Goal: Task Accomplishment & Management: Manage account settings

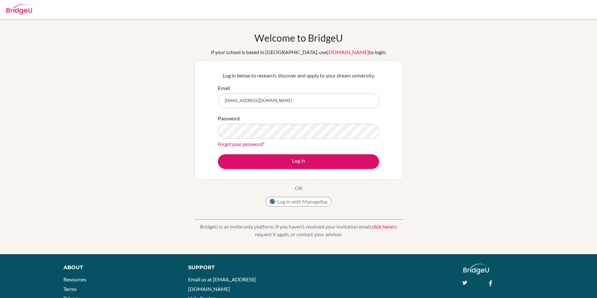
click at [257, 139] on div "Password Forgot your password?" at bounding box center [298, 131] width 161 height 33
click at [274, 141] on div "Forgot your password?" at bounding box center [298, 144] width 161 height 8
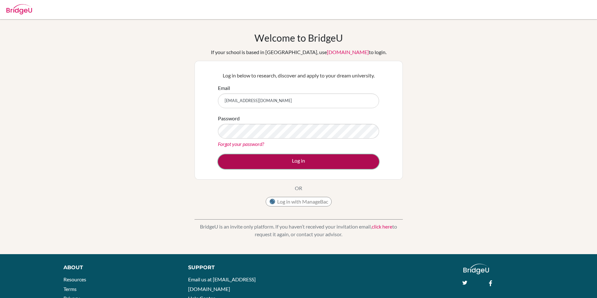
click at [264, 157] on button "Log in" at bounding box center [298, 161] width 161 height 15
click at [273, 167] on button "Log in" at bounding box center [298, 161] width 161 height 15
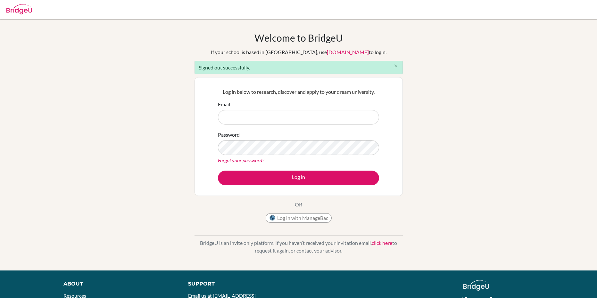
click at [267, 124] on input "Email" at bounding box center [298, 117] width 161 height 15
type input "[EMAIL_ADDRESS][DOMAIN_NAME]"
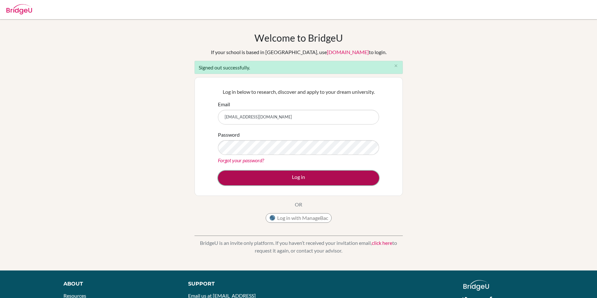
click at [264, 178] on button "Log in" at bounding box center [298, 178] width 161 height 15
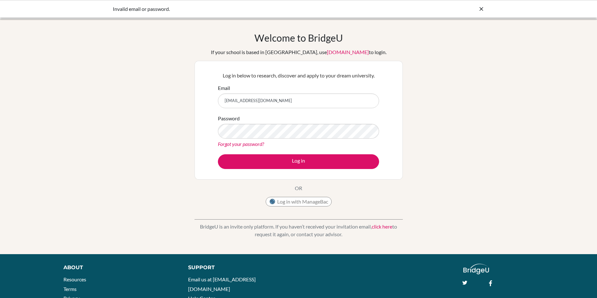
click at [283, 139] on div "Password Forgot your password?" at bounding box center [298, 131] width 161 height 33
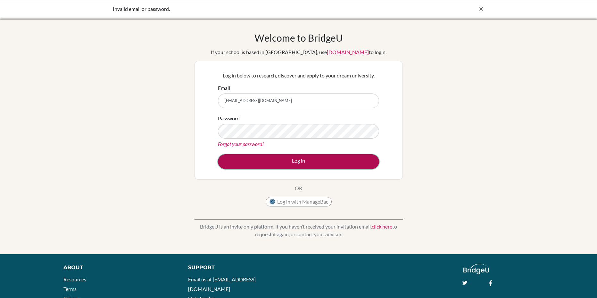
click at [290, 155] on button "Log in" at bounding box center [298, 161] width 161 height 15
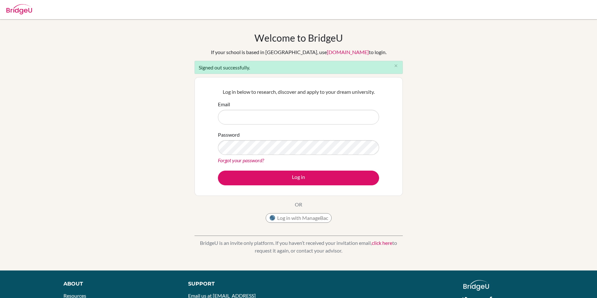
type input "[EMAIL_ADDRESS][DOMAIN_NAME]"
click at [250, 162] on link "Forgot your password?" at bounding box center [241, 160] width 46 height 6
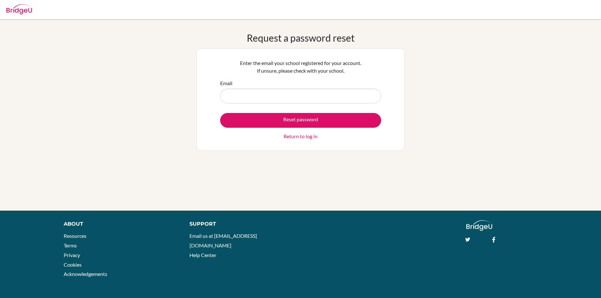
click at [272, 89] on input "Email" at bounding box center [300, 96] width 161 height 15
type input "[EMAIL_ADDRESS][DOMAIN_NAME]"
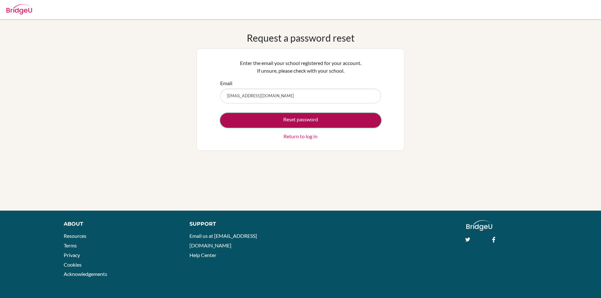
click at [263, 119] on button "Reset password" at bounding box center [300, 120] width 161 height 15
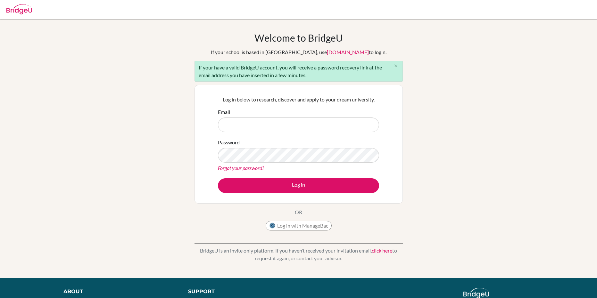
click at [234, 128] on input "Email" at bounding box center [298, 125] width 161 height 15
type input "[EMAIL_ADDRESS][DOMAIN_NAME]"
click at [218, 178] on button "Log in" at bounding box center [298, 185] width 161 height 15
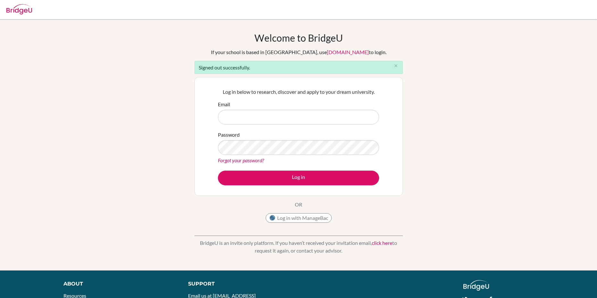
click at [260, 117] on input "Email" at bounding box center [298, 117] width 161 height 15
type input "[EMAIL_ADDRESS][DOMAIN_NAME]"
click at [35, 8] on div at bounding box center [298, 9] width 590 height 19
click at [30, 9] on img at bounding box center [19, 9] width 26 height 10
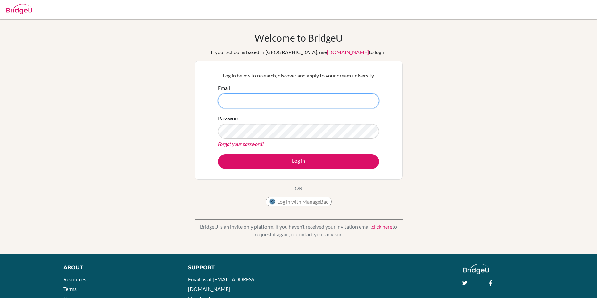
click at [265, 96] on input "Email" at bounding box center [298, 101] width 161 height 15
type input "mashfianidhi28@gmail.com"
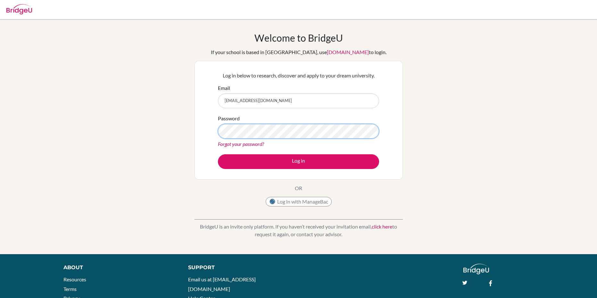
click at [218, 154] on button "Log in" at bounding box center [298, 161] width 161 height 15
